Goal: Transaction & Acquisition: Purchase product/service

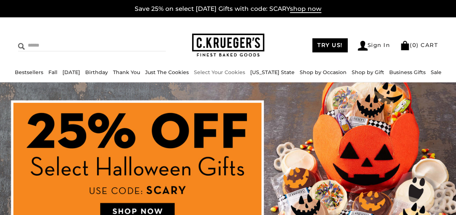
click at [34, 44] on input "Search" at bounding box center [66, 45] width 96 height 11
drag, startPoint x: 49, startPoint y: 48, endPoint x: 58, endPoint y: 47, distance: 9.4
click at [49, 48] on input "*****" at bounding box center [66, 45] width 96 height 11
type input "*********"
click at [146, 40] on input "******" at bounding box center [155, 45] width 19 height 10
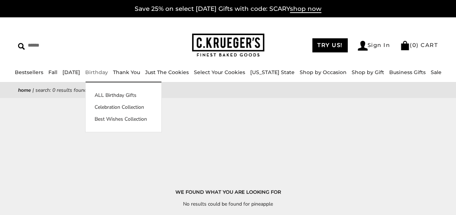
click at [108, 69] on link "Birthday" at bounding box center [96, 72] width 23 height 6
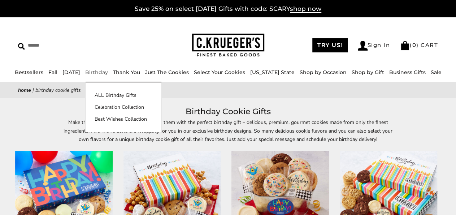
click at [108, 74] on link "Birthday" at bounding box center [96, 72] width 23 height 6
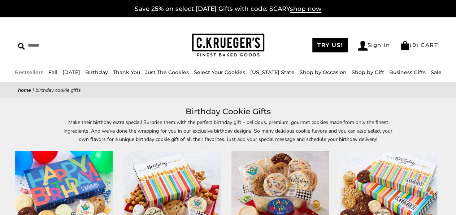
click at [43, 72] on link "Bestsellers" at bounding box center [29, 72] width 29 height 6
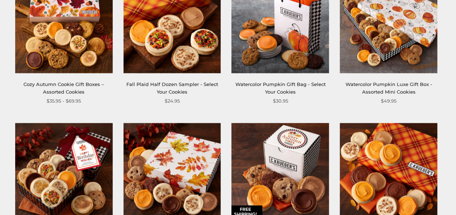
scroll to position [638, 0]
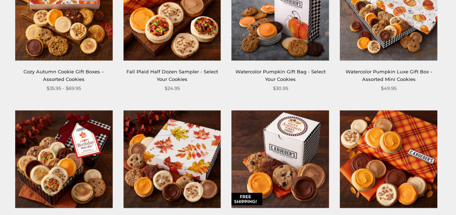
click at [402, 70] on link "Watercolor Pumpkin Luxe Gift Box - Assorted Mini Cookies" at bounding box center [388, 74] width 87 height 13
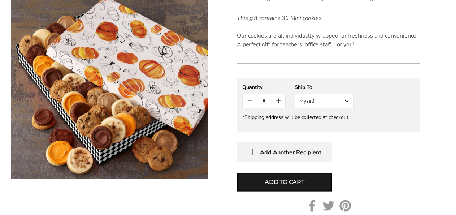
scroll to position [375, 0]
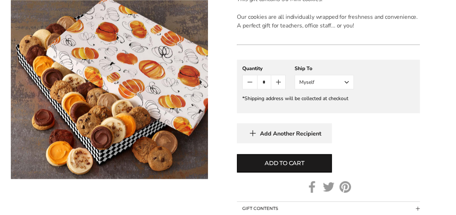
click at [347, 75] on button "Myself" at bounding box center [324, 82] width 59 height 14
click at [334, 102] on button "Other Recipient" at bounding box center [324, 108] width 58 height 13
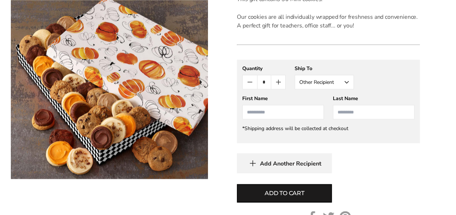
click at [276, 106] on input "First Name" at bounding box center [283, 112] width 82 height 14
type input "****"
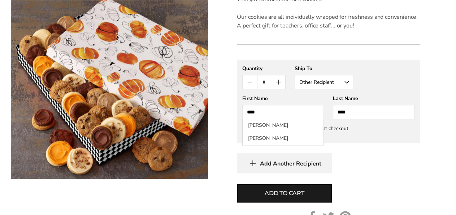
type input "****"
click at [386, 144] on div "**********" at bounding box center [328, 116] width 183 height 113
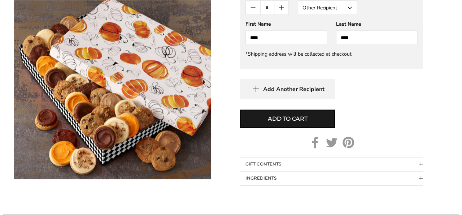
scroll to position [450, 0]
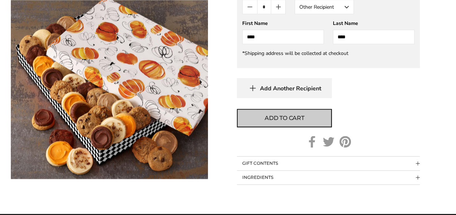
click at [305, 112] on button "Add to cart" at bounding box center [284, 118] width 95 height 18
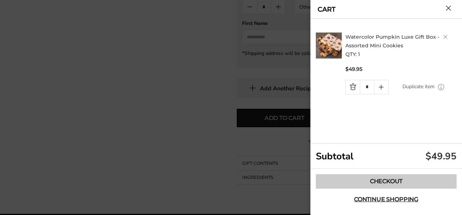
click at [401, 184] on link "Checkout" at bounding box center [386, 181] width 141 height 14
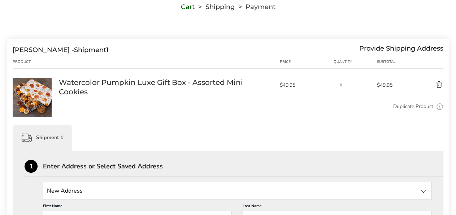
scroll to position [75, 0]
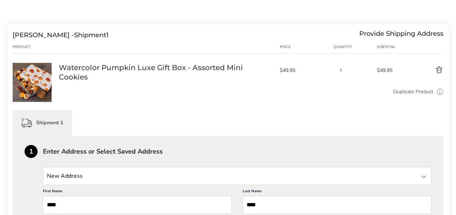
click at [438, 70] on button "Delete product" at bounding box center [425, 70] width 36 height 9
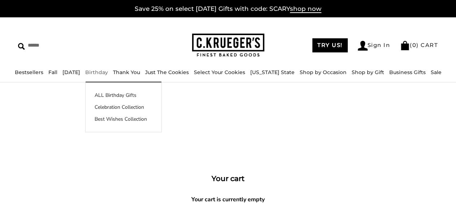
click at [108, 72] on link "Birthday" at bounding box center [96, 72] width 23 height 6
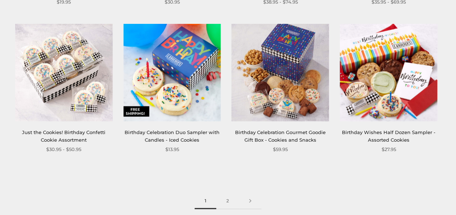
scroll to position [976, 0]
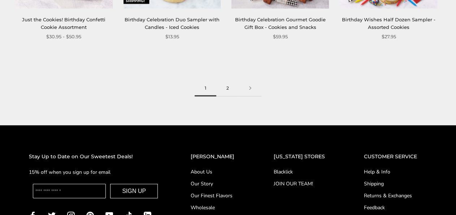
click at [228, 90] on link "2" at bounding box center [227, 88] width 23 height 16
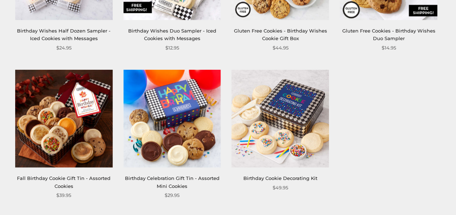
scroll to position [413, 0]
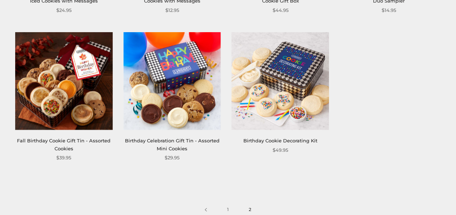
click at [55, 140] on link "Fall Birthday Cookie Gift Tin - Assorted Cookies" at bounding box center [63, 144] width 93 height 13
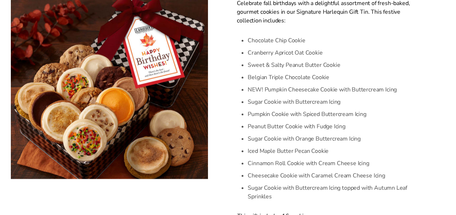
scroll to position [225, 0]
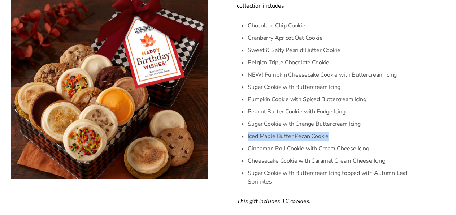
drag, startPoint x: 248, startPoint y: 139, endPoint x: 332, endPoint y: 139, distance: 84.1
click at [332, 139] on li "Iced Maple Butter Pecan Cookie" at bounding box center [334, 136] width 172 height 12
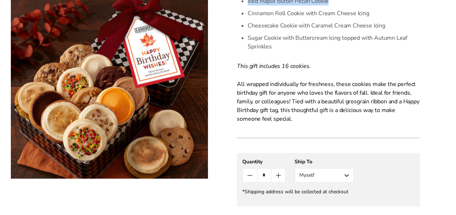
scroll to position [375, 0]
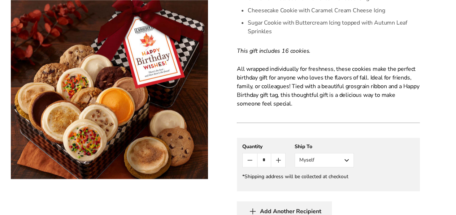
click at [347, 163] on button "Myself" at bounding box center [324, 160] width 59 height 14
click at [336, 187] on button "Other Recipient" at bounding box center [324, 186] width 58 height 13
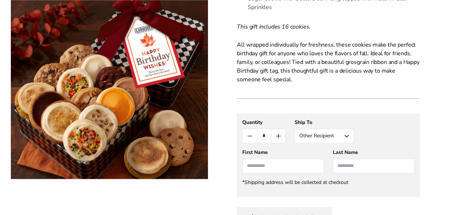
scroll to position [413, 0]
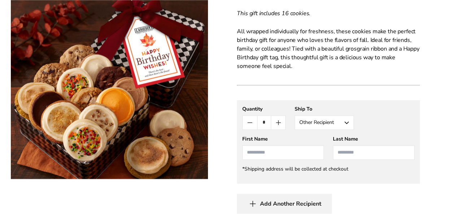
click at [275, 158] on input "First Name" at bounding box center [283, 152] width 82 height 14
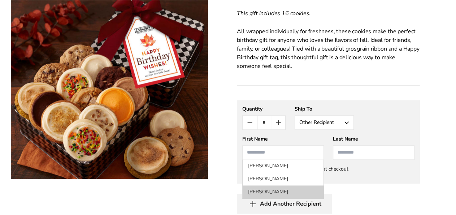
click at [268, 192] on li "[PERSON_NAME]" at bounding box center [283, 191] width 81 height 13
type input "****"
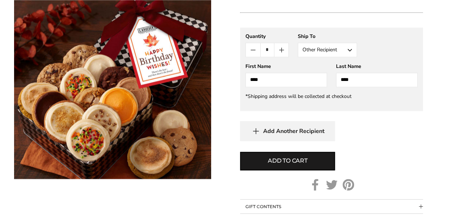
scroll to position [488, 0]
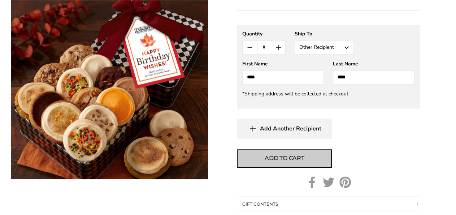
click at [288, 162] on span "Add to cart" at bounding box center [285, 158] width 40 height 9
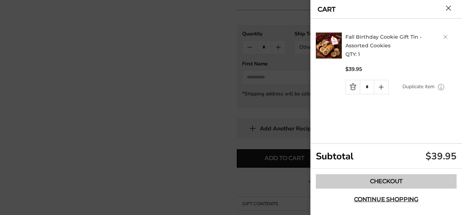
click at [349, 179] on link "Checkout" at bounding box center [386, 181] width 141 height 14
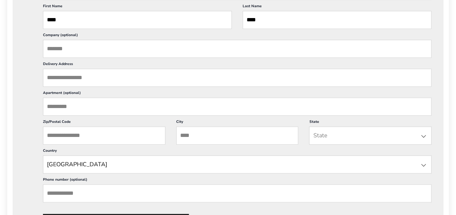
scroll to position [263, 0]
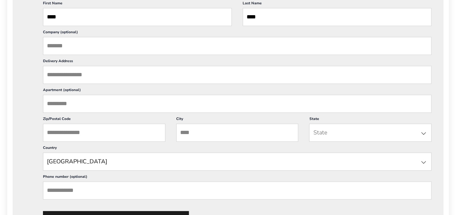
click at [109, 78] on input "Delivery Address" at bounding box center [237, 75] width 388 height 18
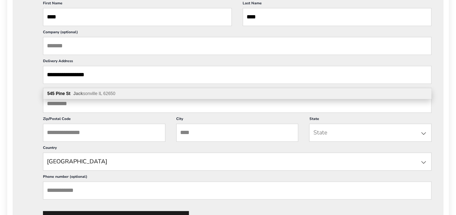
click at [104, 93] on span "Jack sonville IL 62650" at bounding box center [94, 93] width 42 height 5
type input "**********"
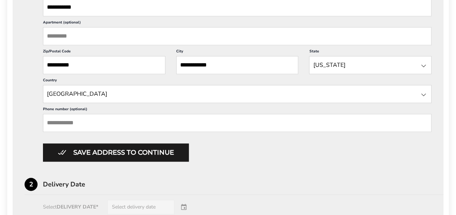
scroll to position [338, 0]
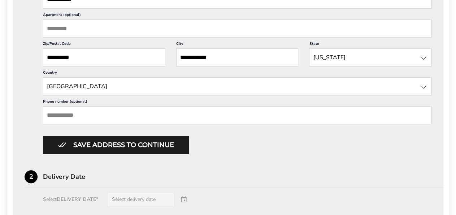
click at [98, 122] on input "Phone number (optional)" at bounding box center [237, 115] width 388 height 18
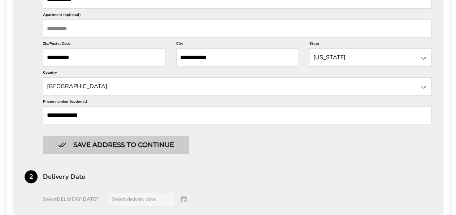
type input "**********"
click at [123, 153] on button "Save address to continue" at bounding box center [116, 145] width 146 height 18
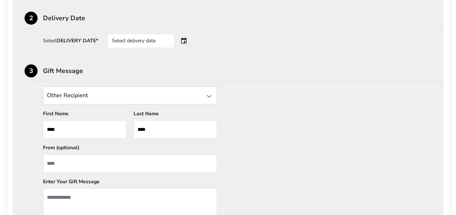
scroll to position [269, 0]
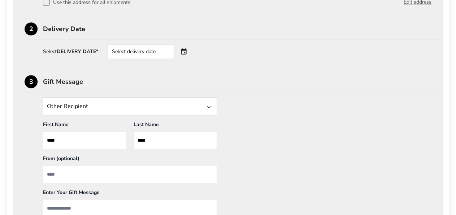
click at [211, 109] on div at bounding box center [209, 107] width 9 height 9
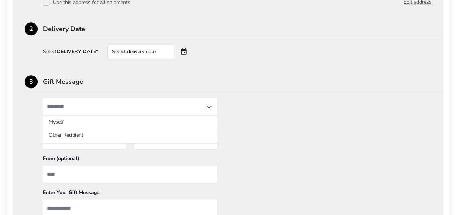
click at [211, 109] on div at bounding box center [209, 107] width 9 height 9
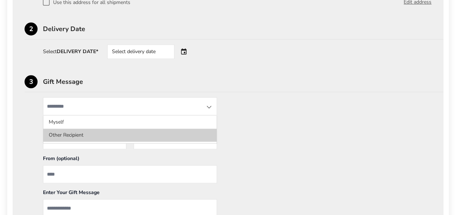
click at [125, 132] on li "Other Recipient" at bounding box center [129, 134] width 173 height 13
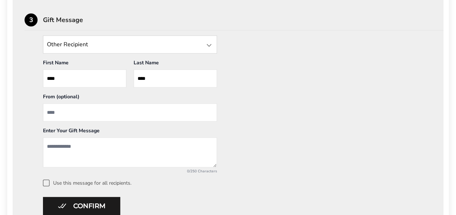
scroll to position [344, 0]
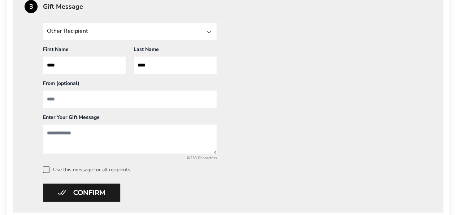
click at [89, 103] on input "From" at bounding box center [130, 99] width 174 height 18
type input "*"
type input "**********"
click at [87, 135] on textarea "Add a message" at bounding box center [130, 139] width 174 height 30
paste textarea "**********"
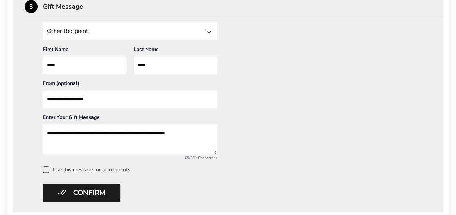
click at [100, 132] on textarea "**********" at bounding box center [130, 139] width 174 height 30
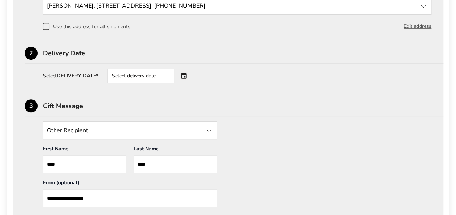
scroll to position [232, 0]
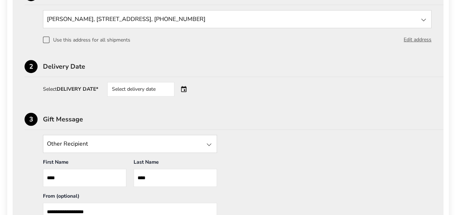
type textarea "**********"
click at [187, 89] on div "Select delivery date" at bounding box center [150, 89] width 87 height 14
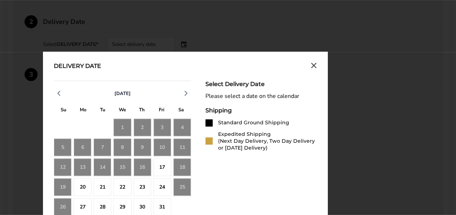
scroll to position [307, 0]
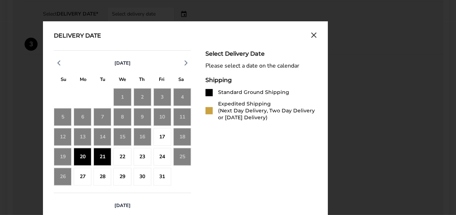
click at [104, 160] on div "21" at bounding box center [102, 157] width 18 height 18
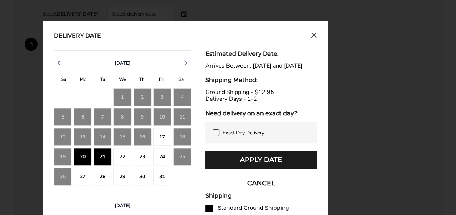
click at [104, 160] on div "21" at bounding box center [102, 157] width 18 height 18
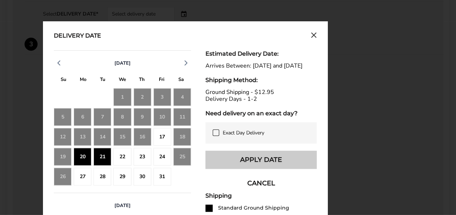
click at [239, 164] on button "Apply Date" at bounding box center [260, 160] width 111 height 18
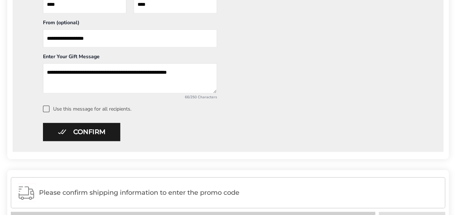
scroll to position [419, 0]
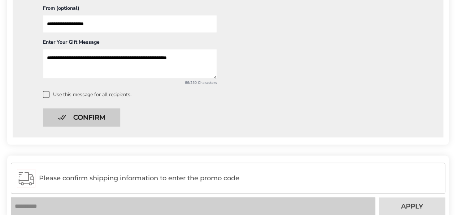
click at [104, 121] on button "Confirm" at bounding box center [81, 117] width 77 height 18
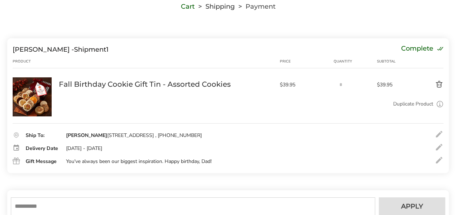
scroll to position [173, 0]
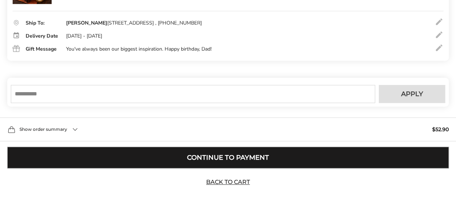
click at [221, 155] on button "Continue to Payment" at bounding box center [227, 158] width 441 height 22
